Goal: Task Accomplishment & Management: Manage account settings

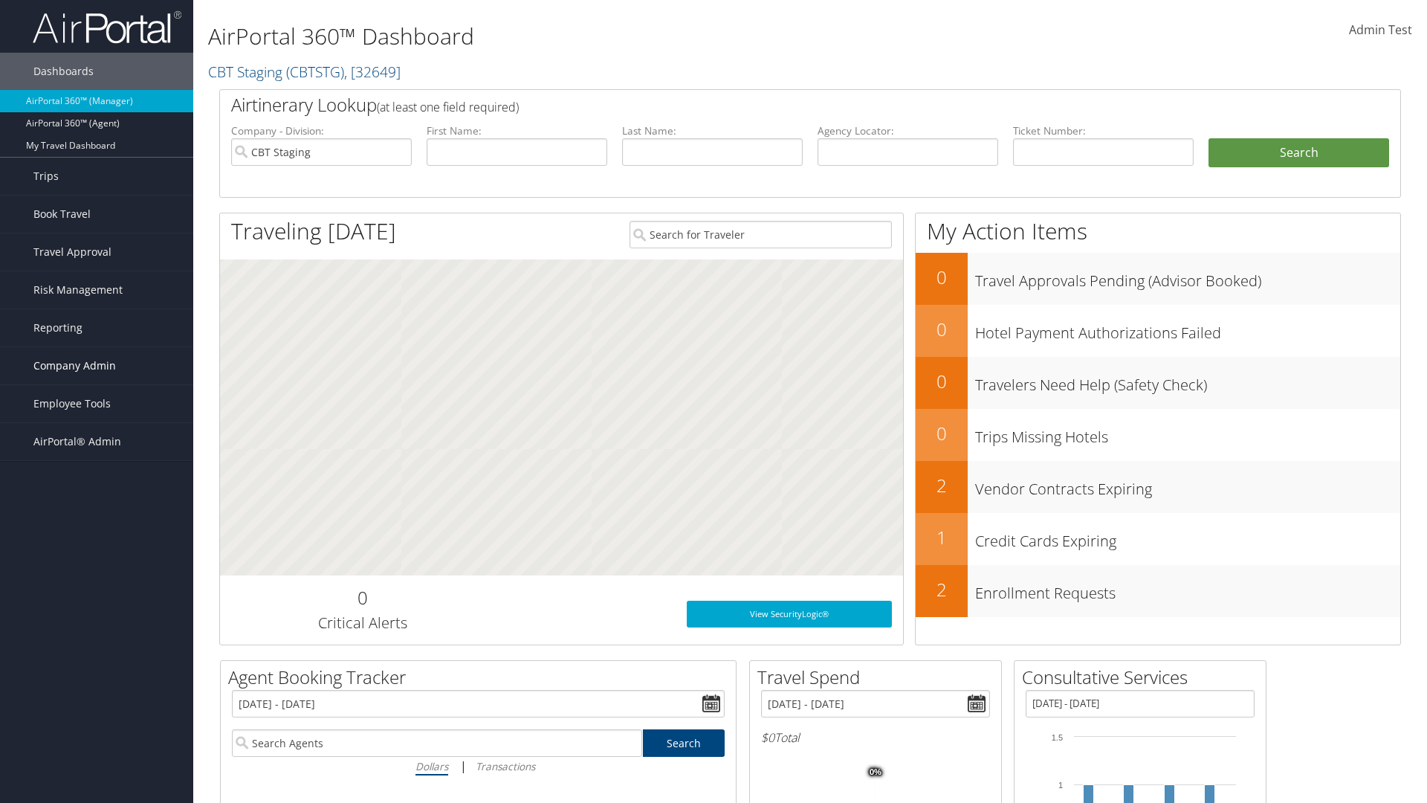
click at [97, 366] on span "Company Admin" at bounding box center [74, 365] width 83 height 37
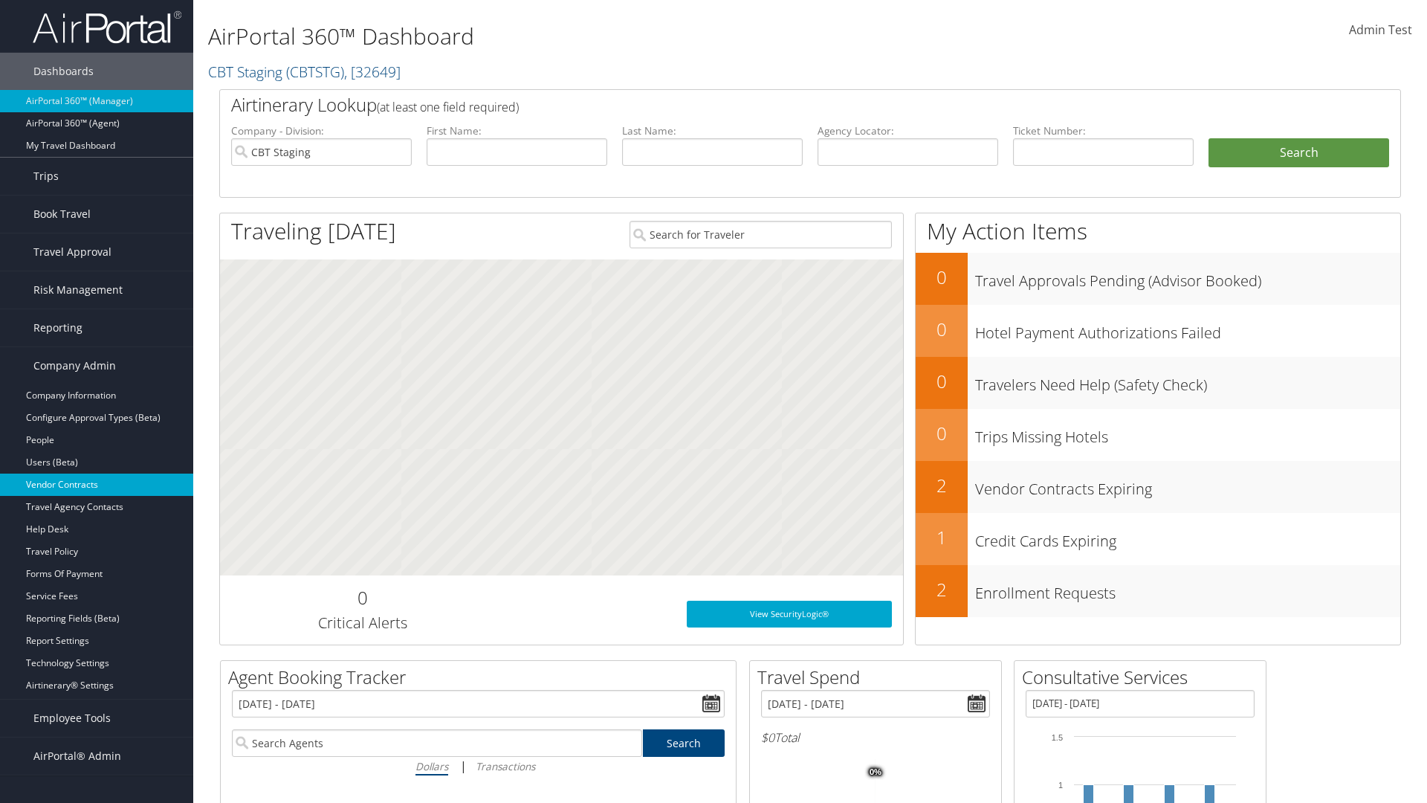
click at [97, 485] on link "Vendor Contracts" at bounding box center [96, 485] width 193 height 22
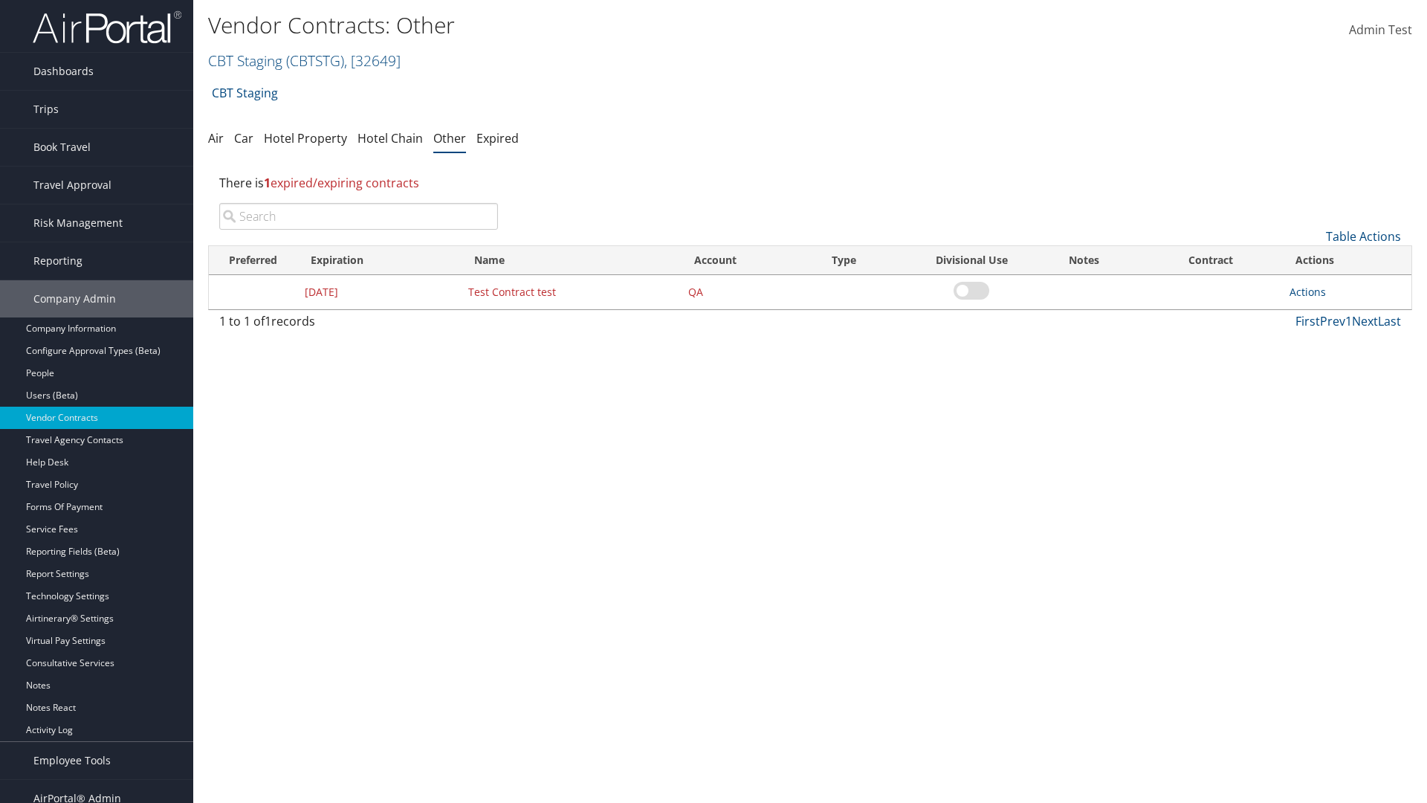
click at [358, 216] on input "search" at bounding box center [358, 216] width 279 height 27
type input "Test Contract test"
click at [1308, 291] on link "Actions" at bounding box center [1308, 292] width 36 height 14
click at [1331, 364] on link "Edit" at bounding box center [1331, 364] width 80 height 25
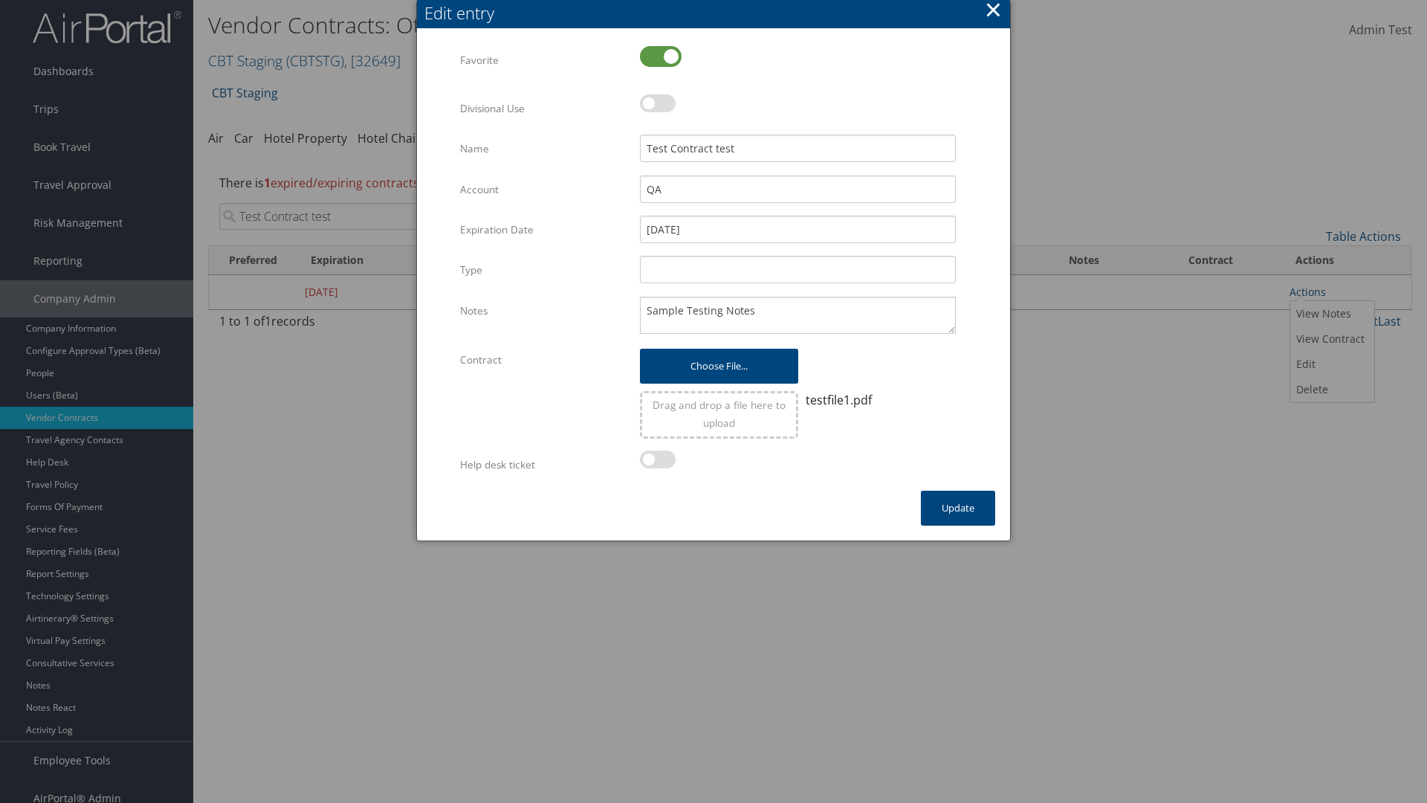
click at [661, 56] on label at bounding box center [661, 56] width 42 height 21
click at [657, 56] on input "checkbox" at bounding box center [653, 58] width 10 height 10
click at [661, 56] on label at bounding box center [661, 56] width 42 height 21
click at [657, 56] on input "checkbox" at bounding box center [653, 58] width 10 height 10
checkbox input "true"
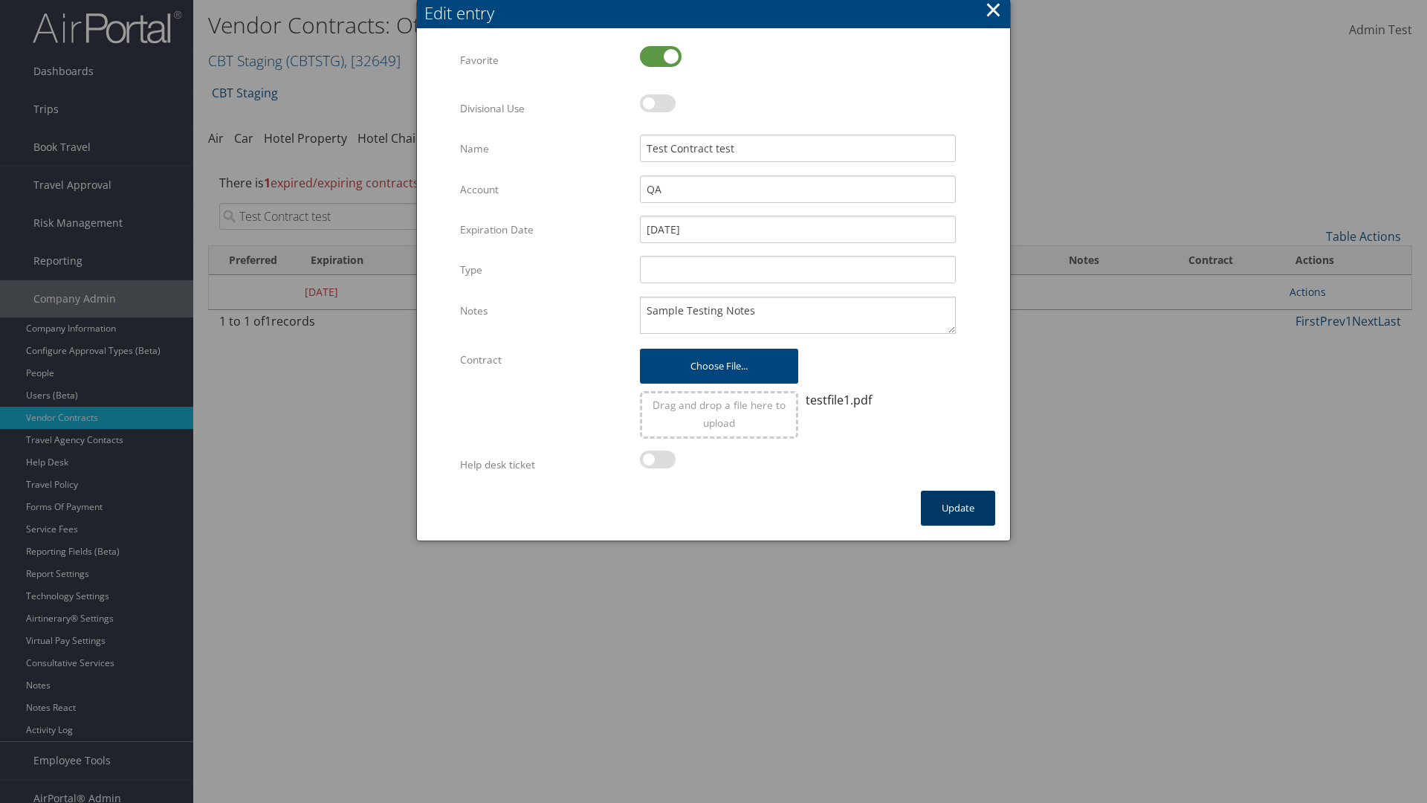
click at [958, 508] on button "Update" at bounding box center [958, 508] width 74 height 35
